Goal: Task Accomplishment & Management: Manage account settings

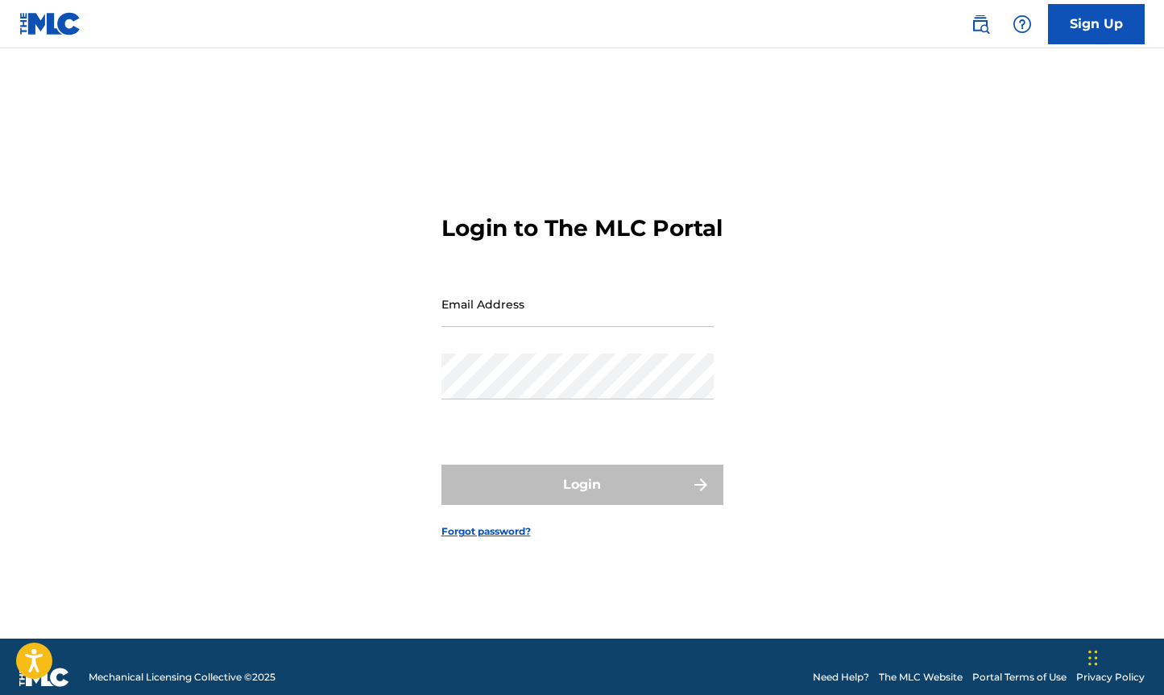
click at [523, 309] on input "Email Address" at bounding box center [577, 304] width 272 height 46
click at [515, 318] on input "Email Address" at bounding box center [577, 304] width 272 height 46
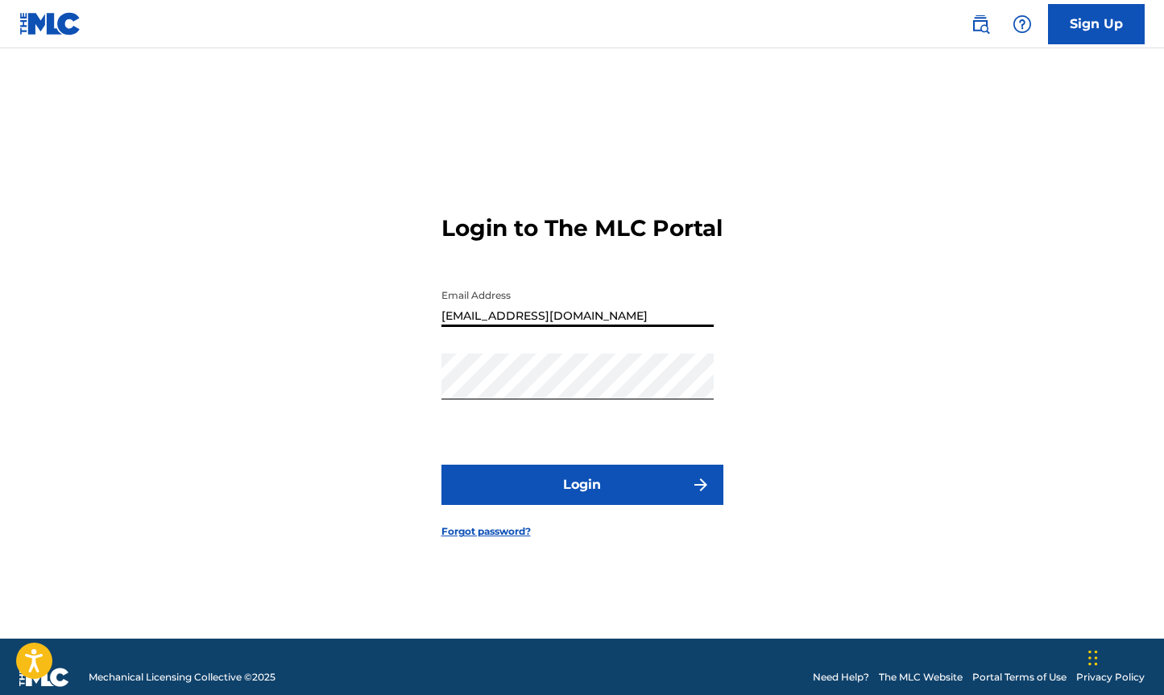
type input "[EMAIL_ADDRESS][DOMAIN_NAME]"
click at [441, 465] on button "Login" at bounding box center [582, 485] width 282 height 40
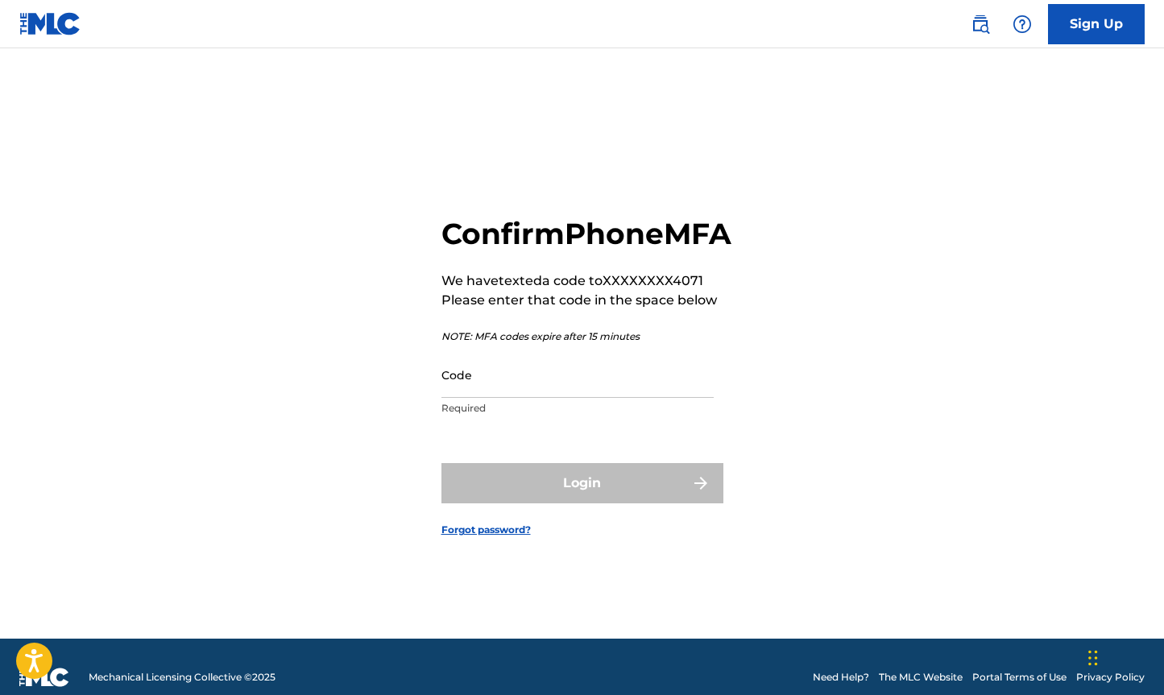
click at [1119, 50] on main "Confirm Phone MFA We have texted a code to XXXXXXXX4071 Please enter that code …" at bounding box center [582, 343] width 1164 height 590
click at [590, 391] on input "Code" at bounding box center [577, 375] width 272 height 46
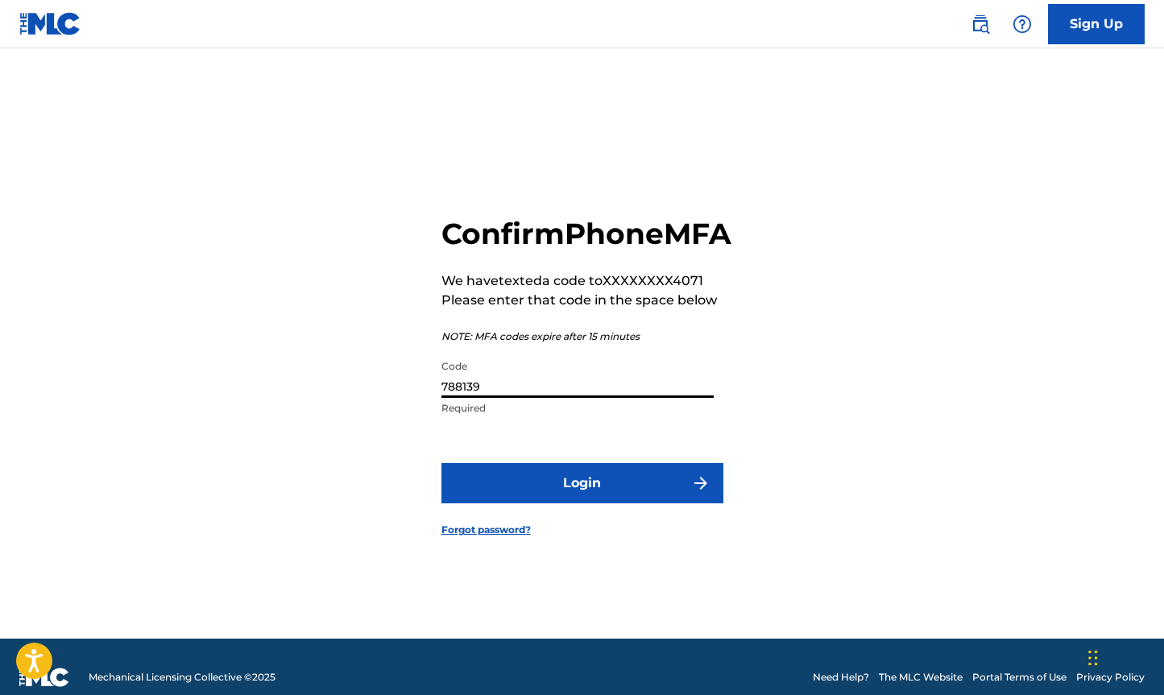
type input "788139"
click at [441, 463] on button "Login" at bounding box center [582, 483] width 282 height 40
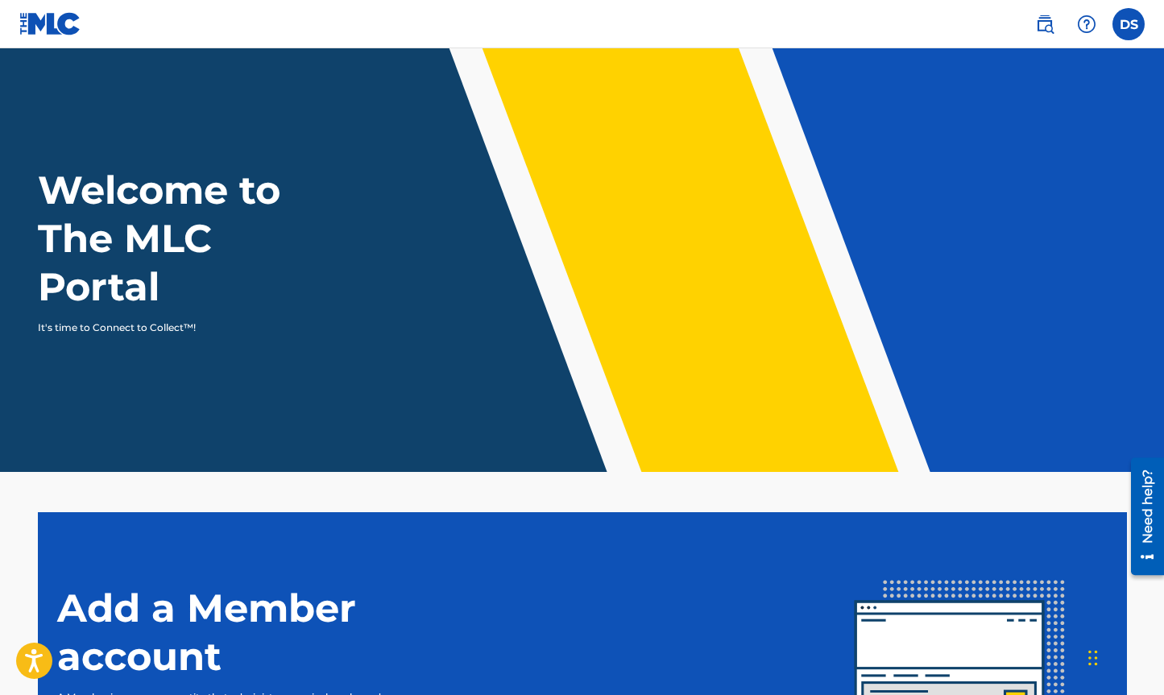
click at [1125, 30] on label at bounding box center [1128, 24] width 32 height 32
click at [1128, 24] on input "DS [PERSON_NAME] [EMAIL_ADDRESS][DOMAIN_NAME] Notification Preferences Profile …" at bounding box center [1128, 24] width 0 height 0
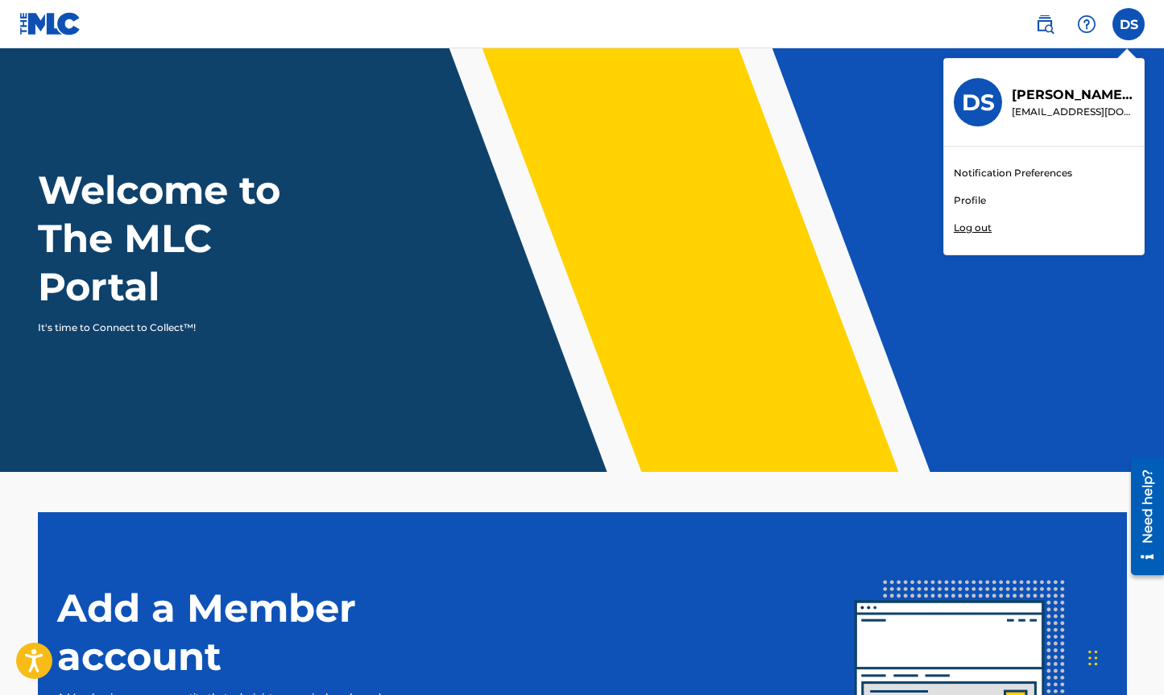
click at [973, 195] on link "Profile" at bounding box center [969, 200] width 32 height 14
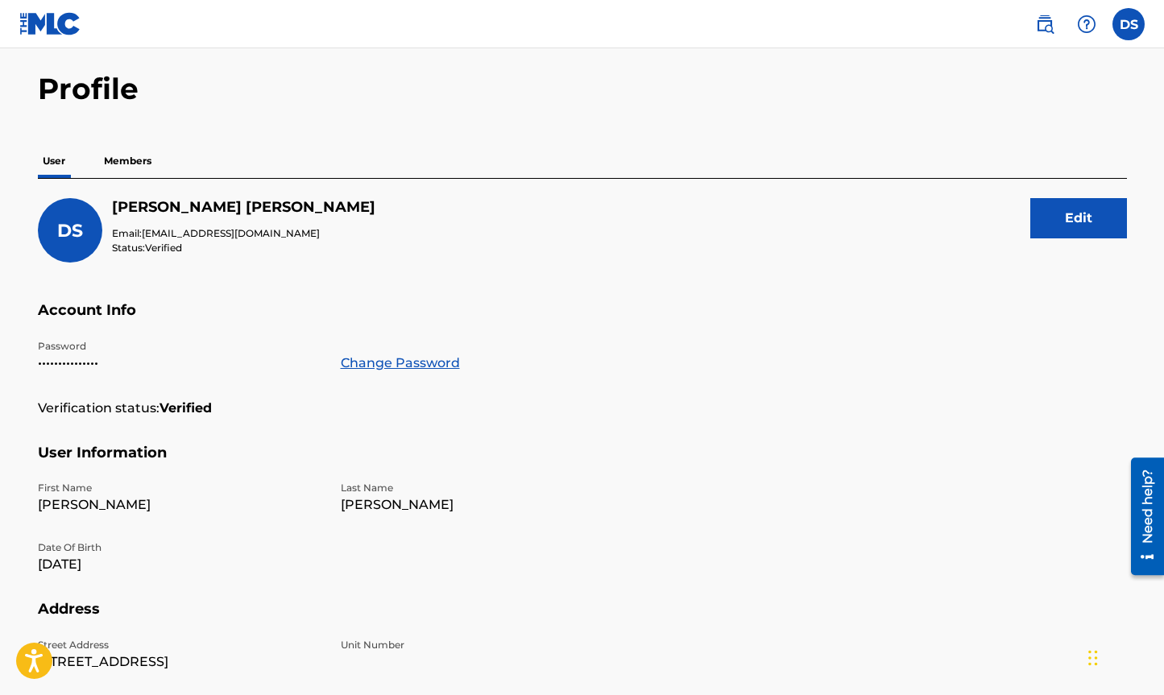
scroll to position [58, 0]
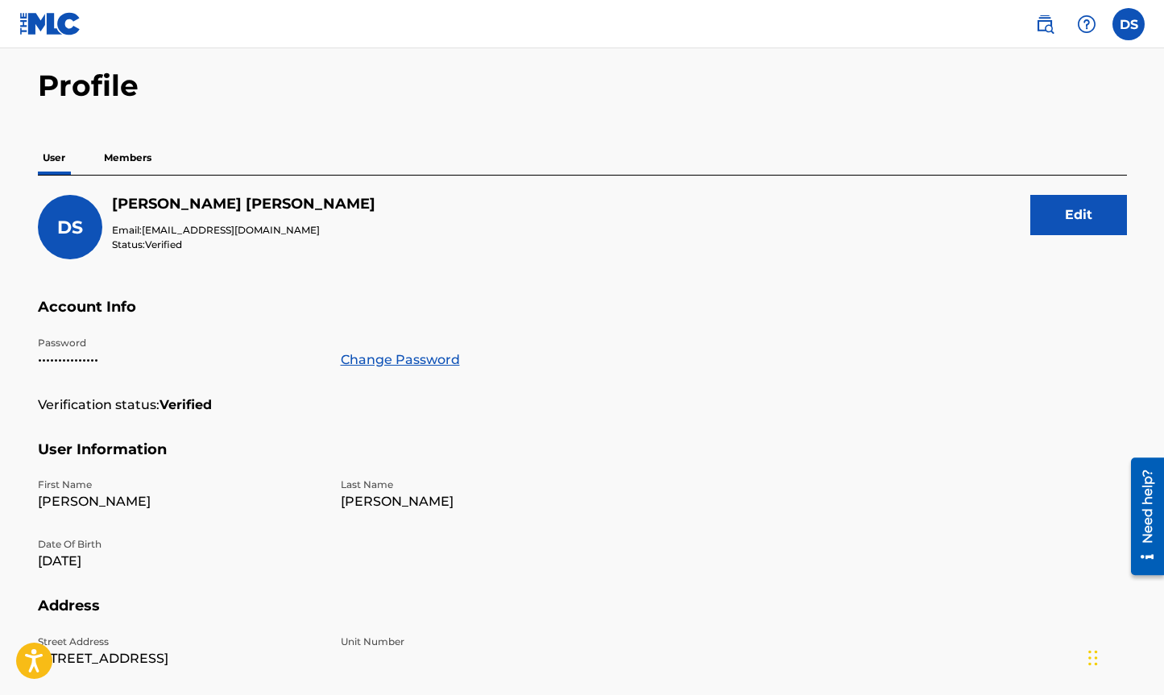
click at [130, 155] on p "Members" at bounding box center [127, 158] width 57 height 34
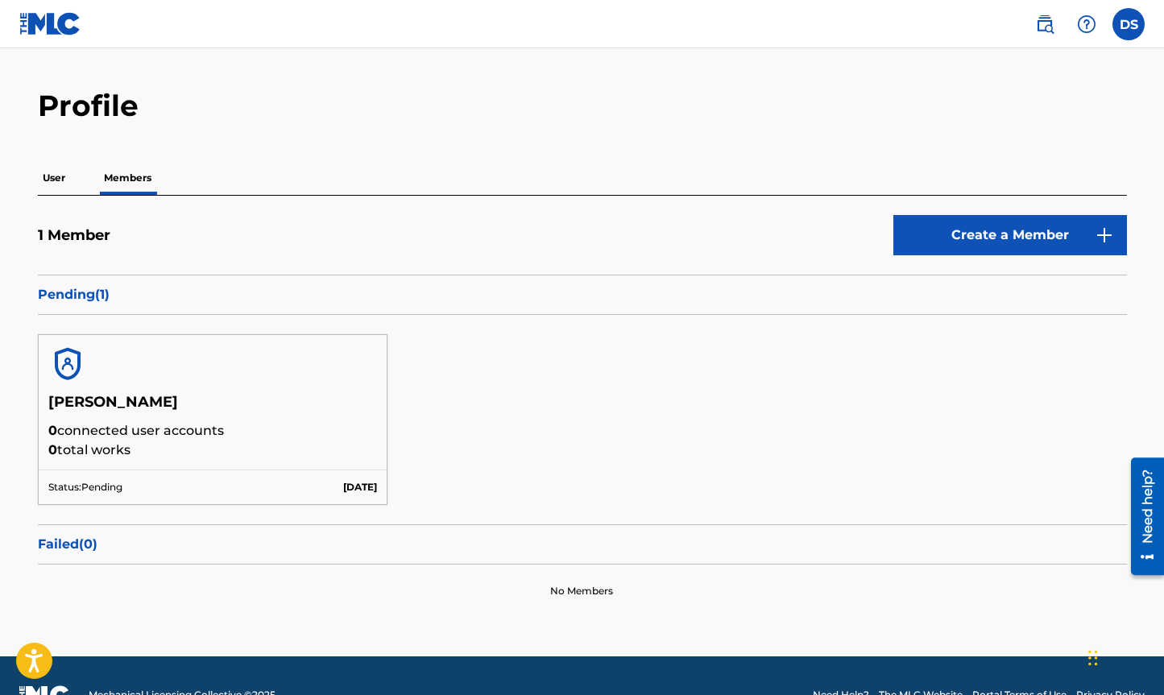
scroll to position [77, 0]
